Goal: Navigation & Orientation: Find specific page/section

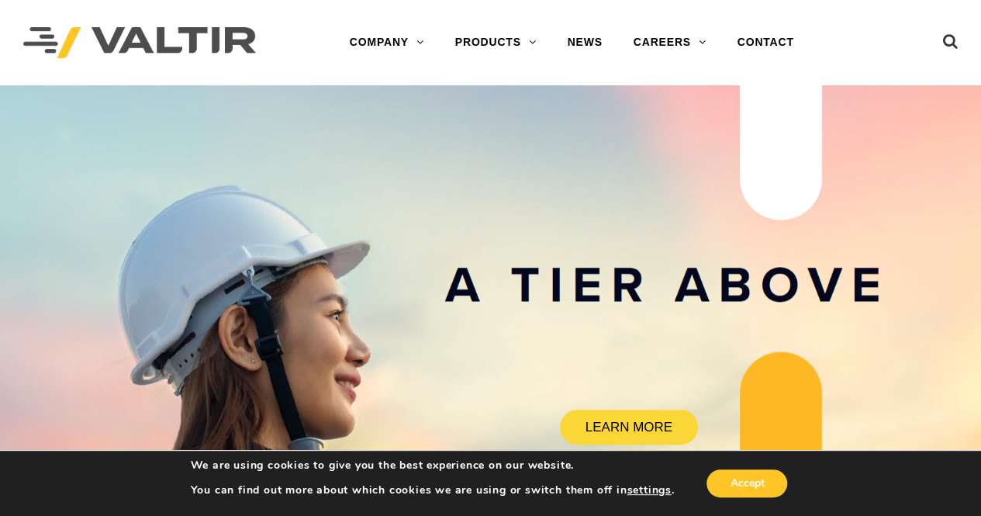
click at [493, 67] on link "BARRICADES" at bounding box center [537, 73] width 194 height 31
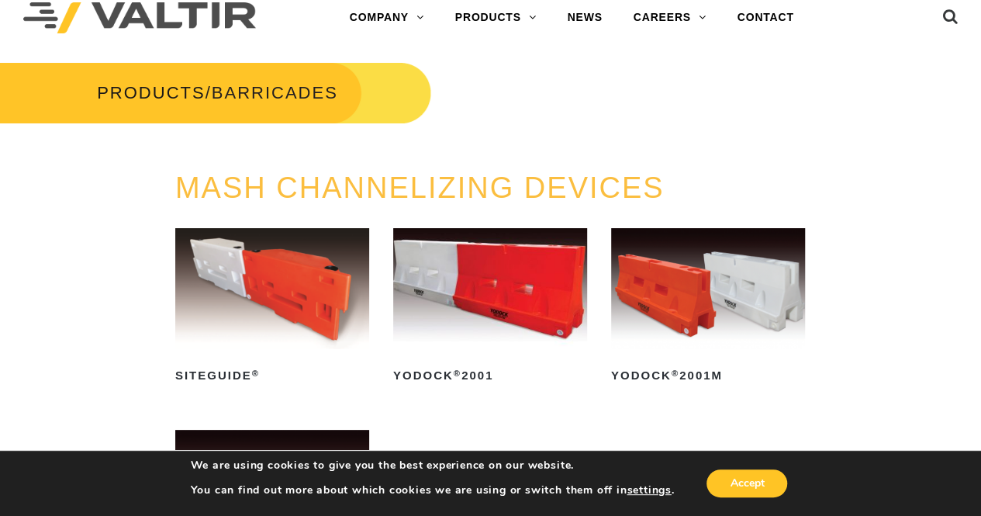
scroll to position [22, 0]
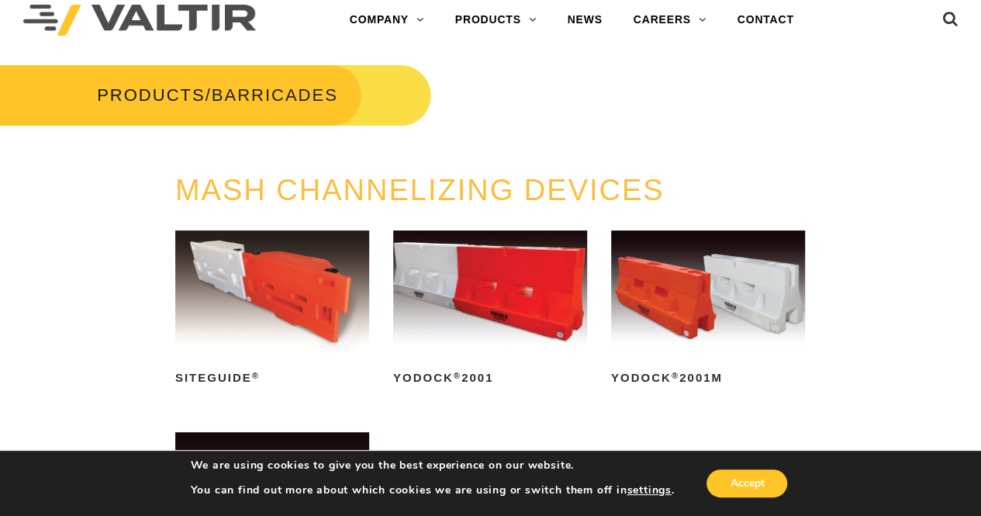
click at [498, 238] on link "GUARDRAIL" at bounding box center [537, 237] width 194 height 31
